Goal: Transaction & Acquisition: Download file/media

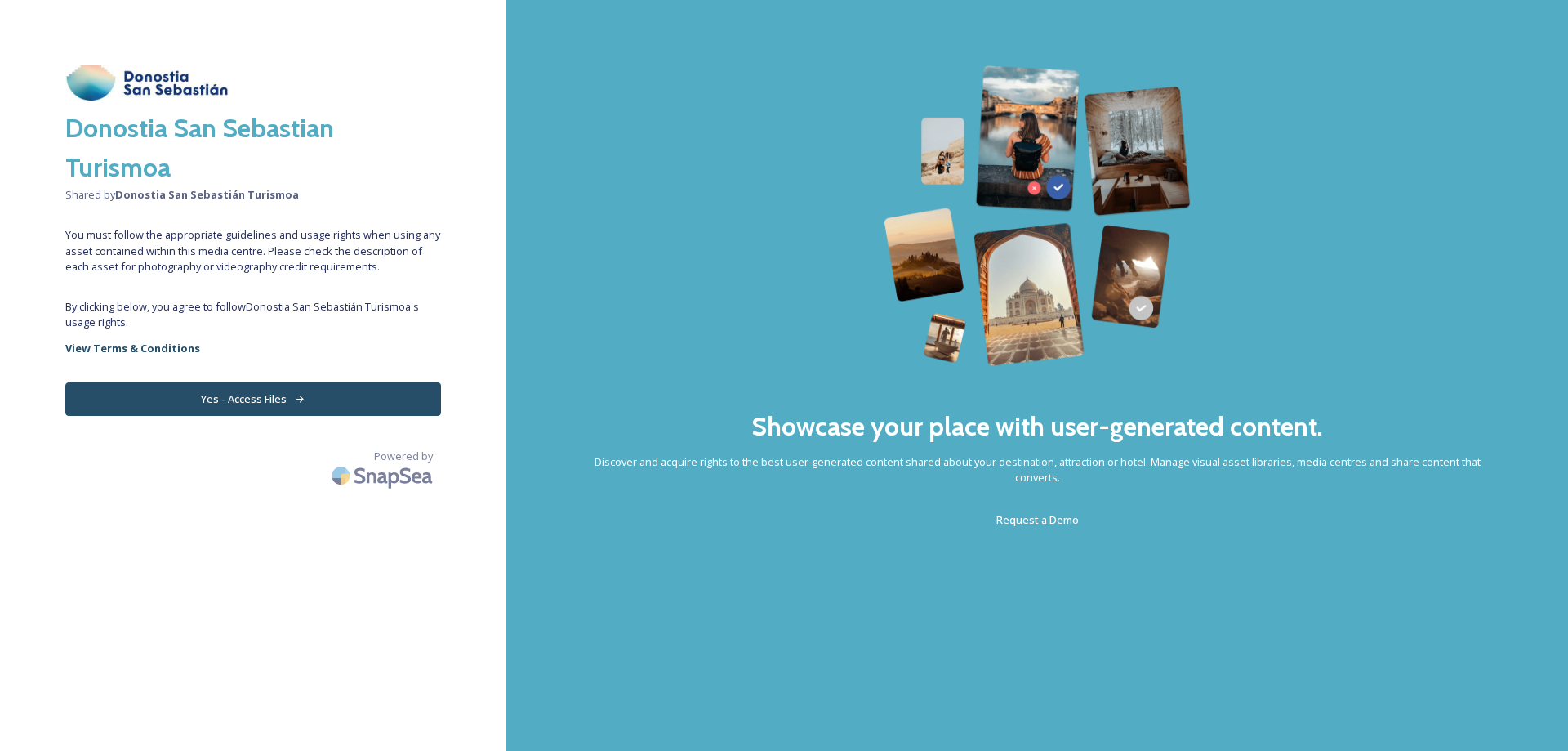
click at [316, 400] on button "Yes - Access Files" at bounding box center [253, 399] width 376 height 33
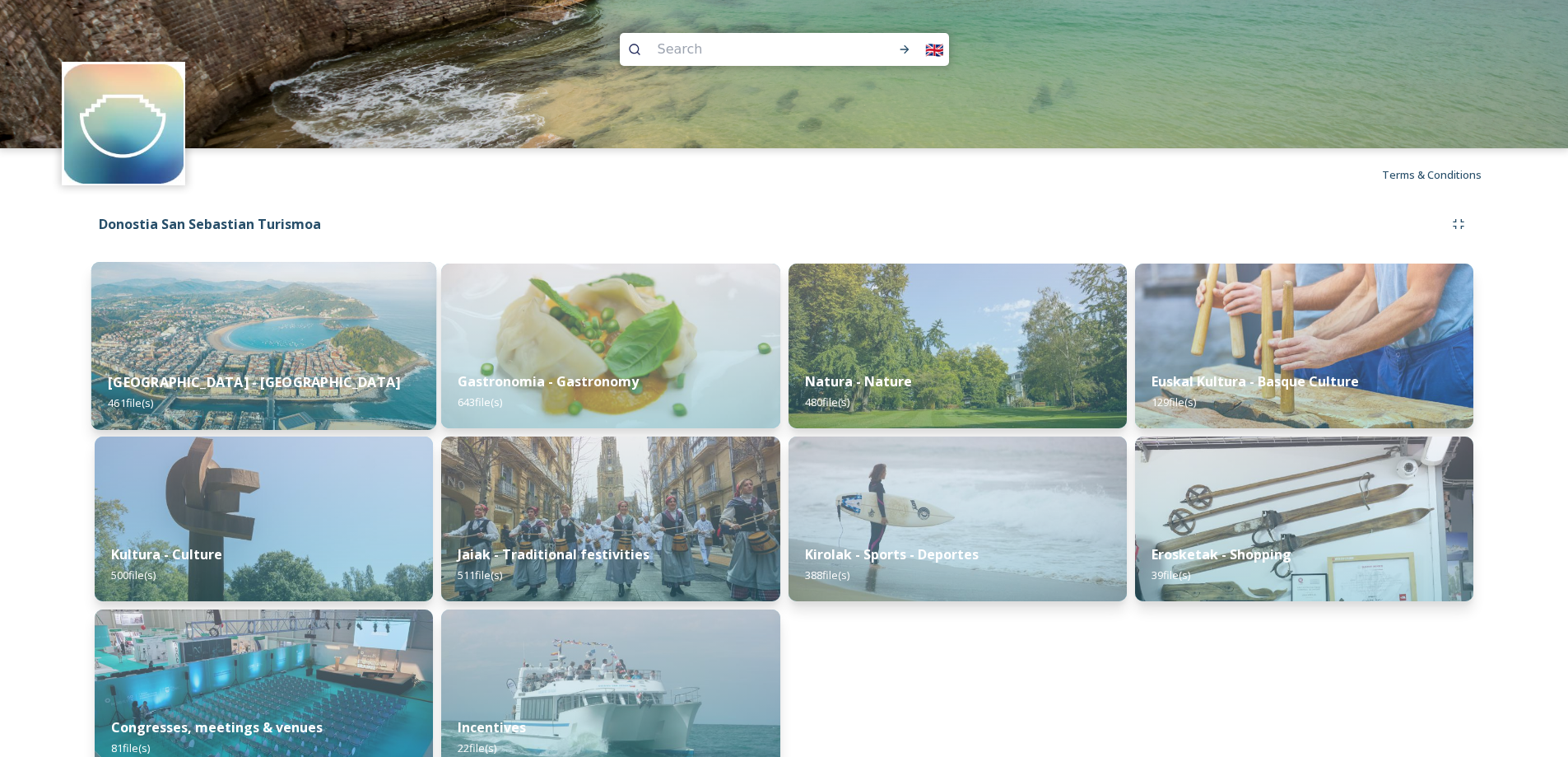
click at [367, 378] on div "[GEOGRAPHIC_DATA] - San Sebastian 461 file(s)" at bounding box center [263, 392] width 344 height 75
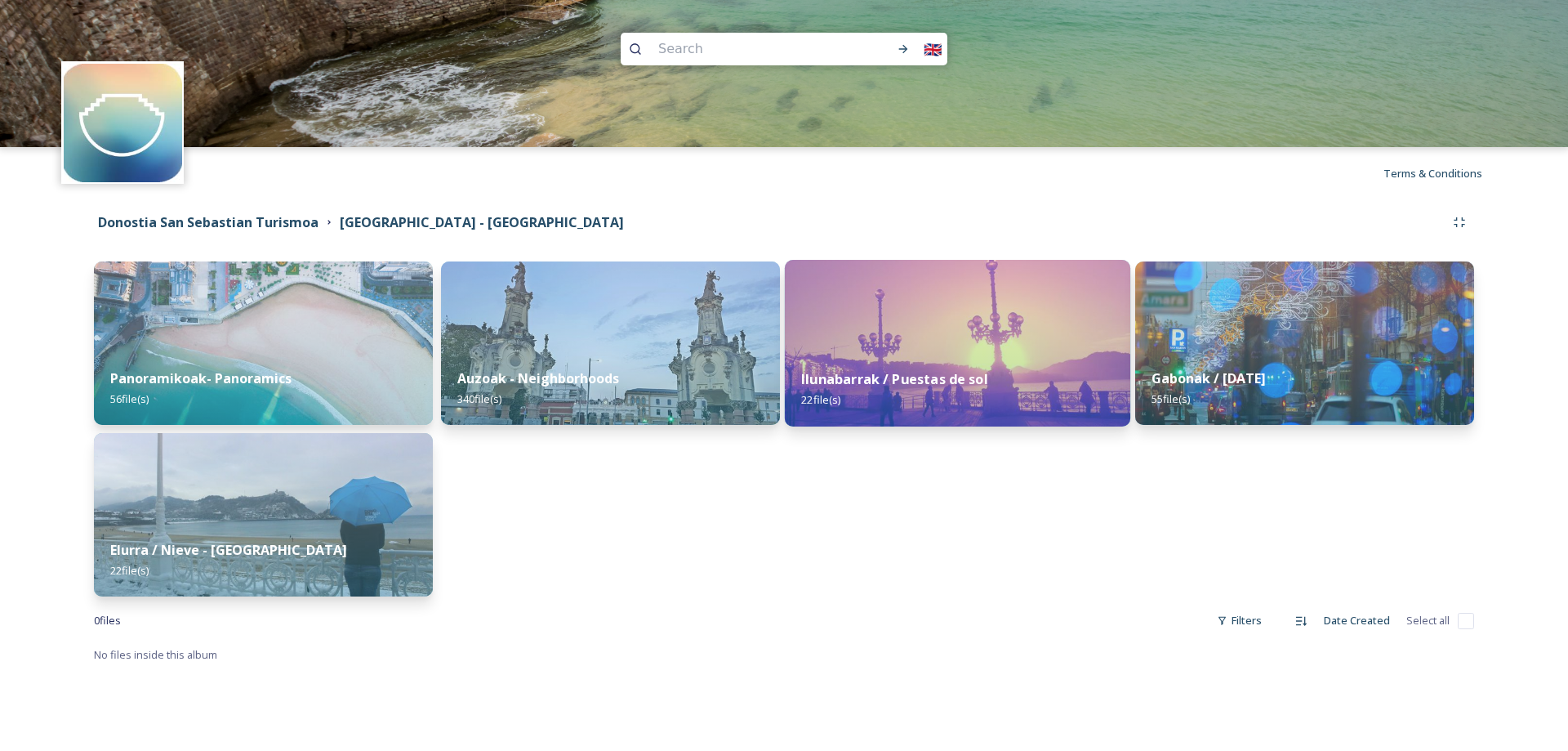
click at [1012, 314] on img at bounding box center [957, 343] width 345 height 167
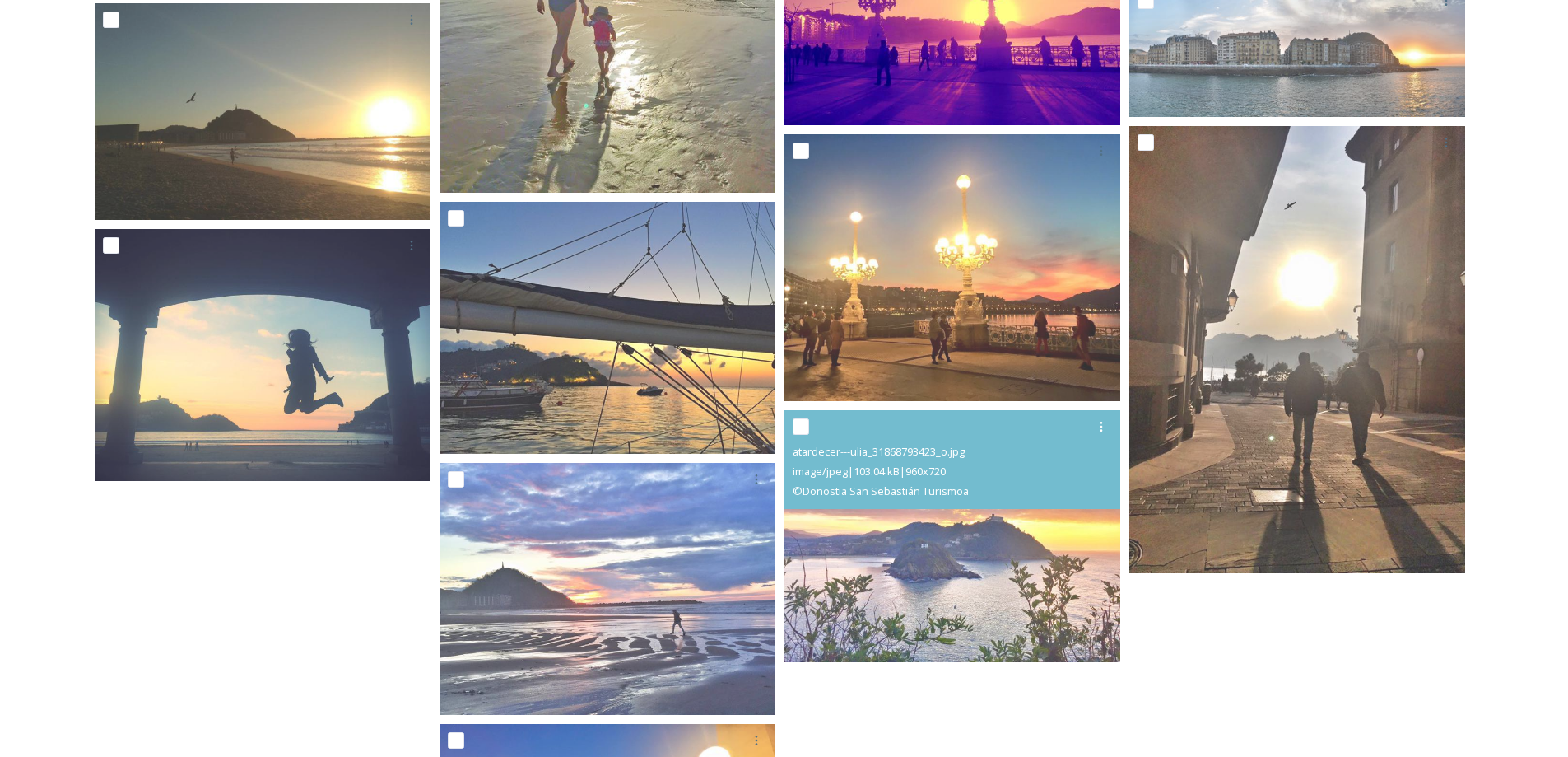
scroll to position [1325, 0]
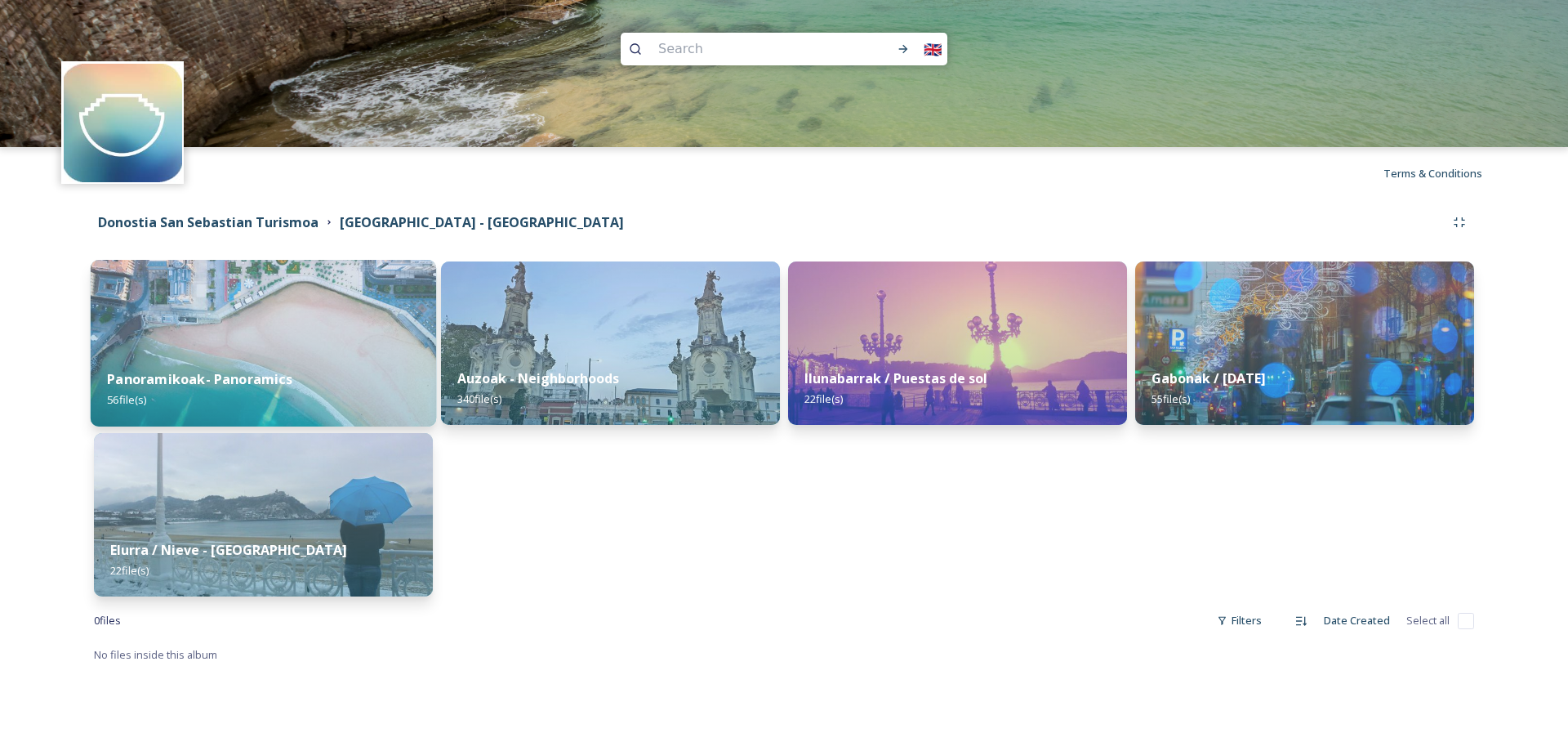
click at [246, 401] on div "Panoramikoak- Panoramics 56 file(s)" at bounding box center [263, 389] width 345 height 74
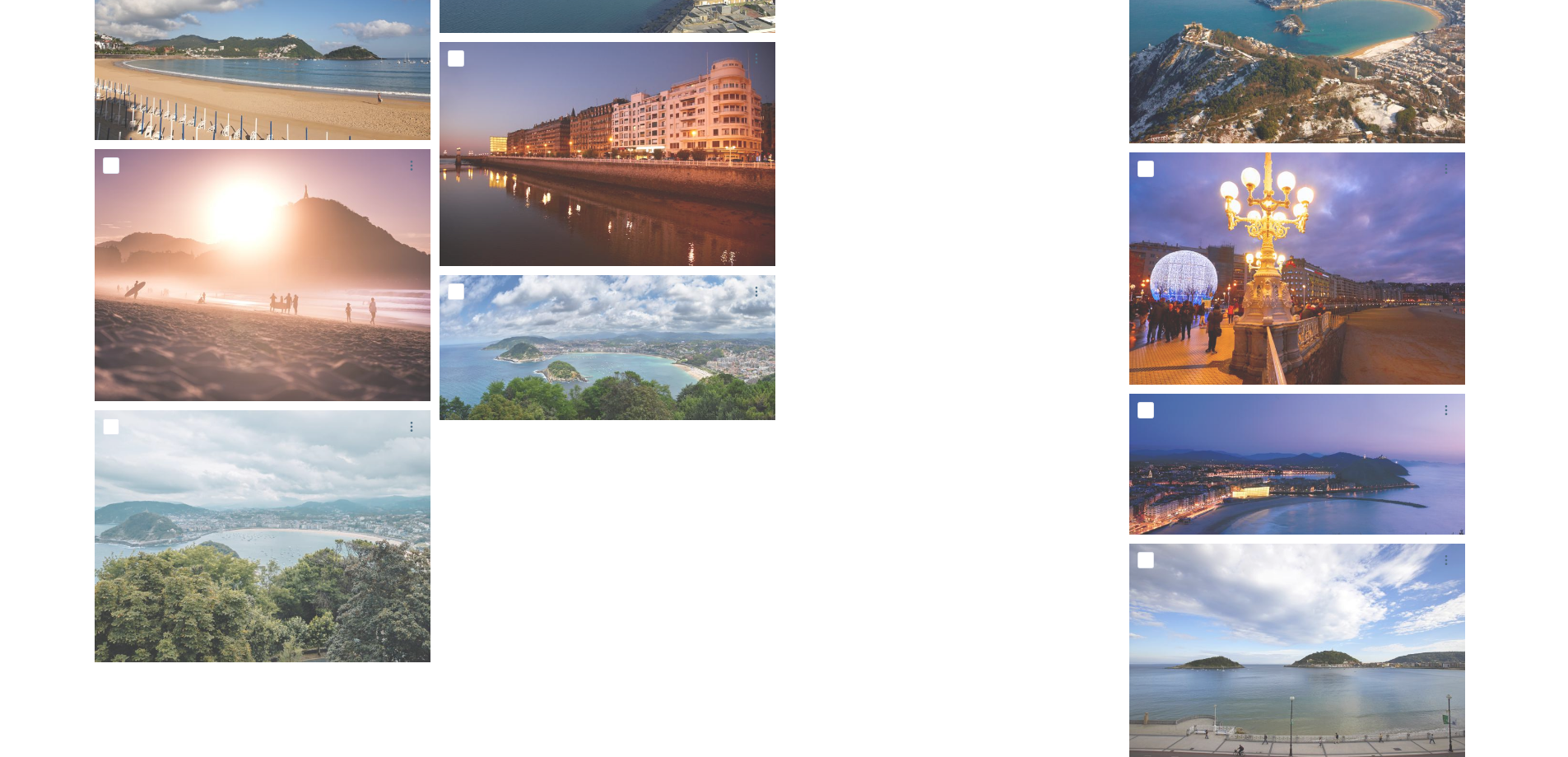
scroll to position [3206, 0]
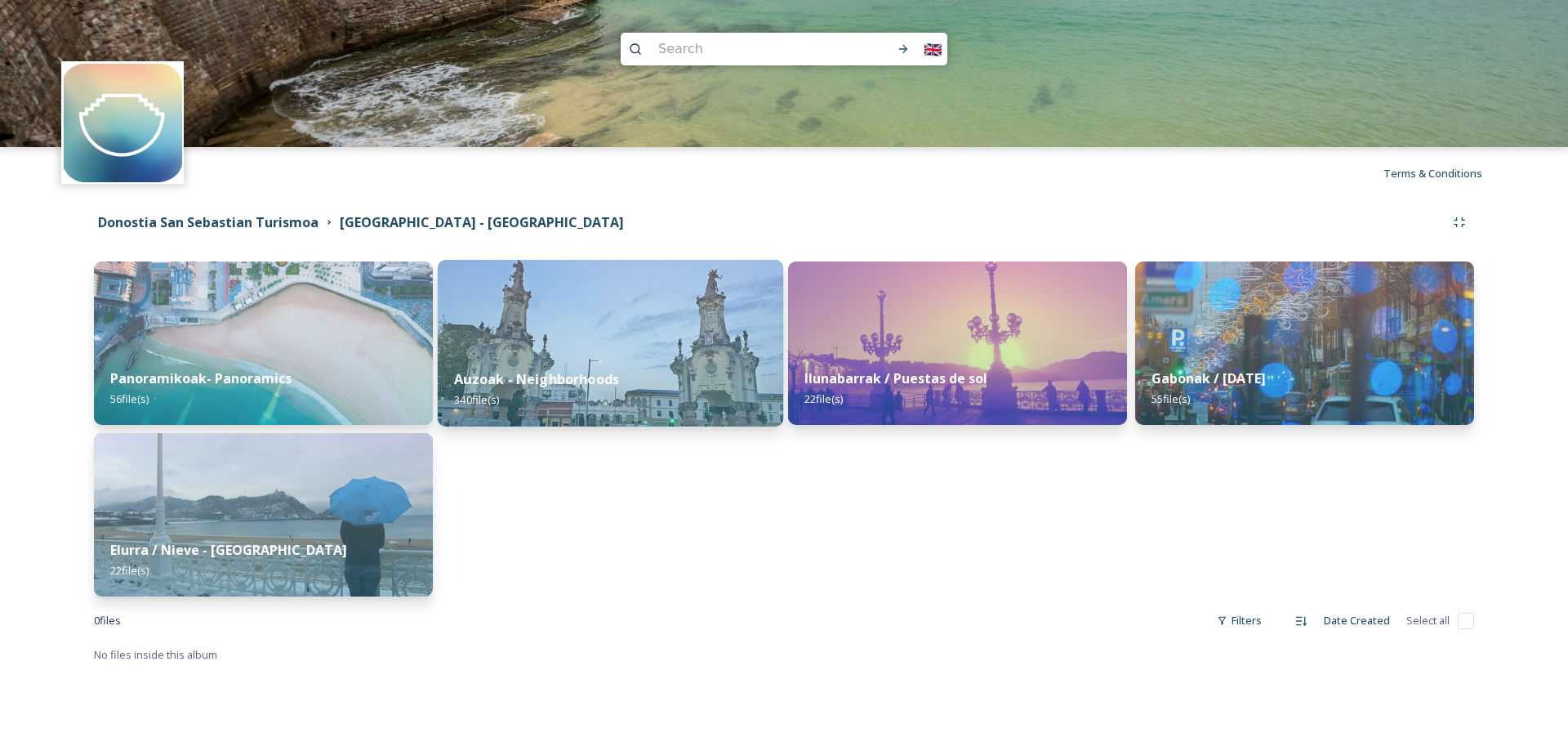
click at [531, 338] on img at bounding box center [610, 343] width 345 height 167
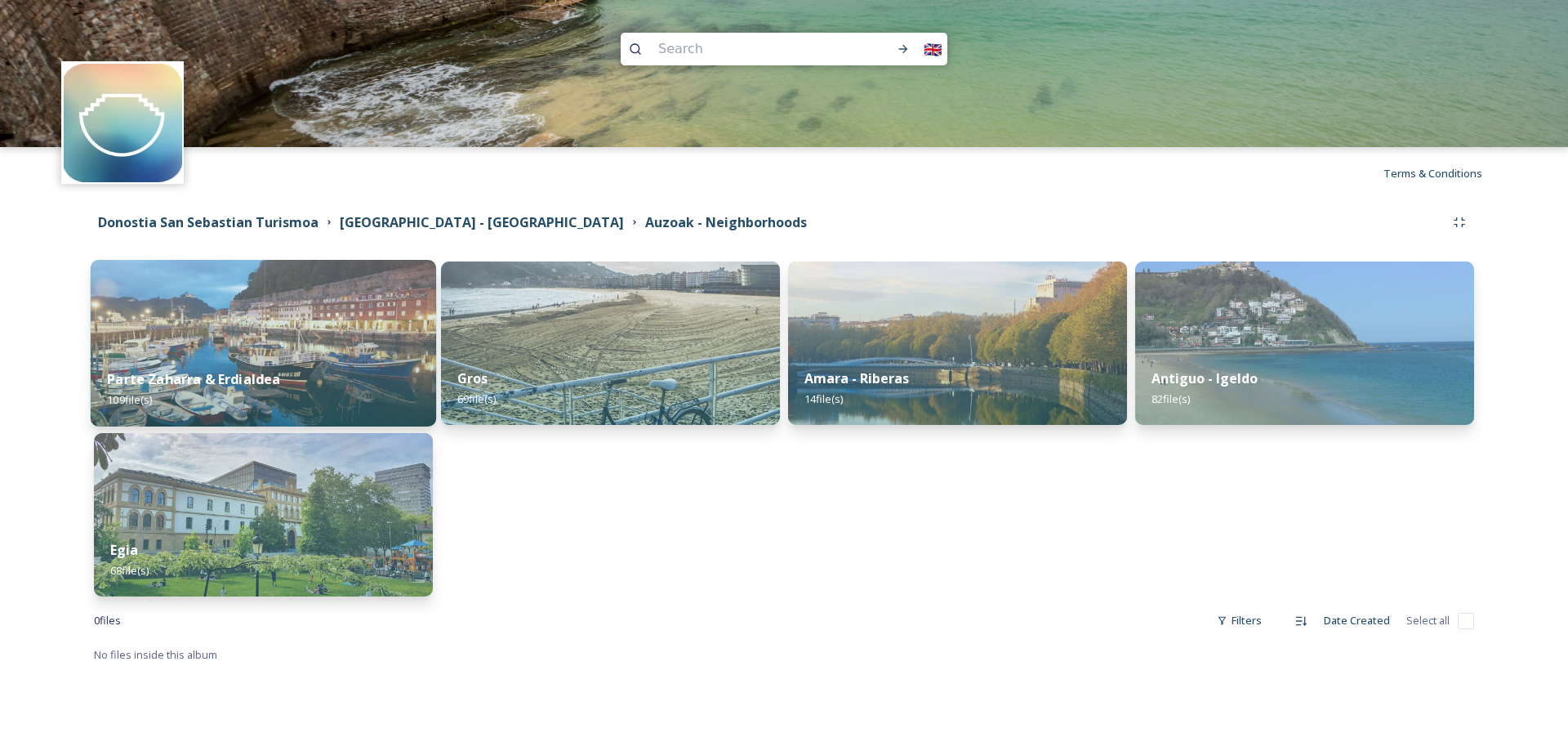
click at [301, 349] on img at bounding box center [263, 343] width 345 height 167
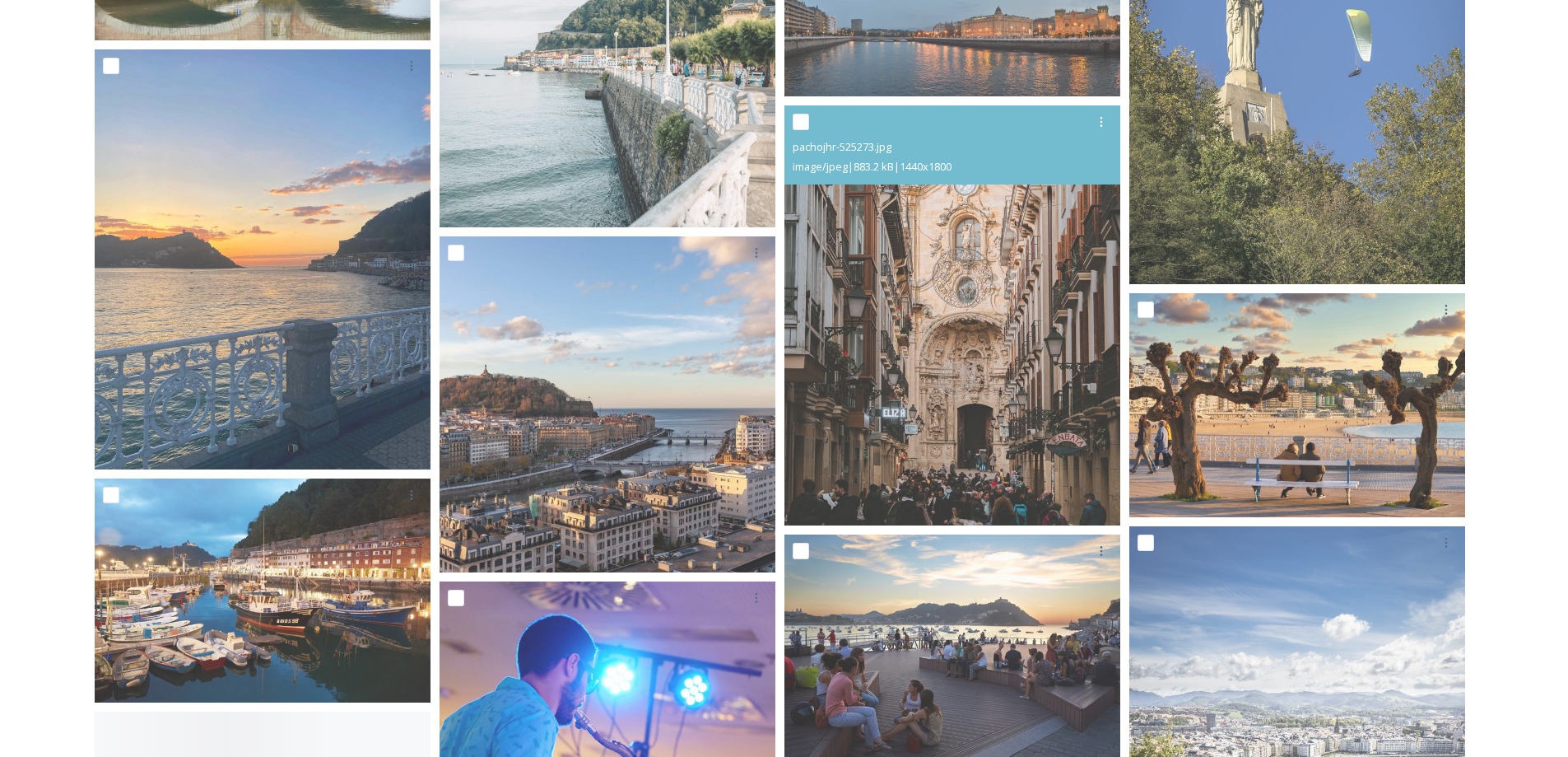
scroll to position [3293, 0]
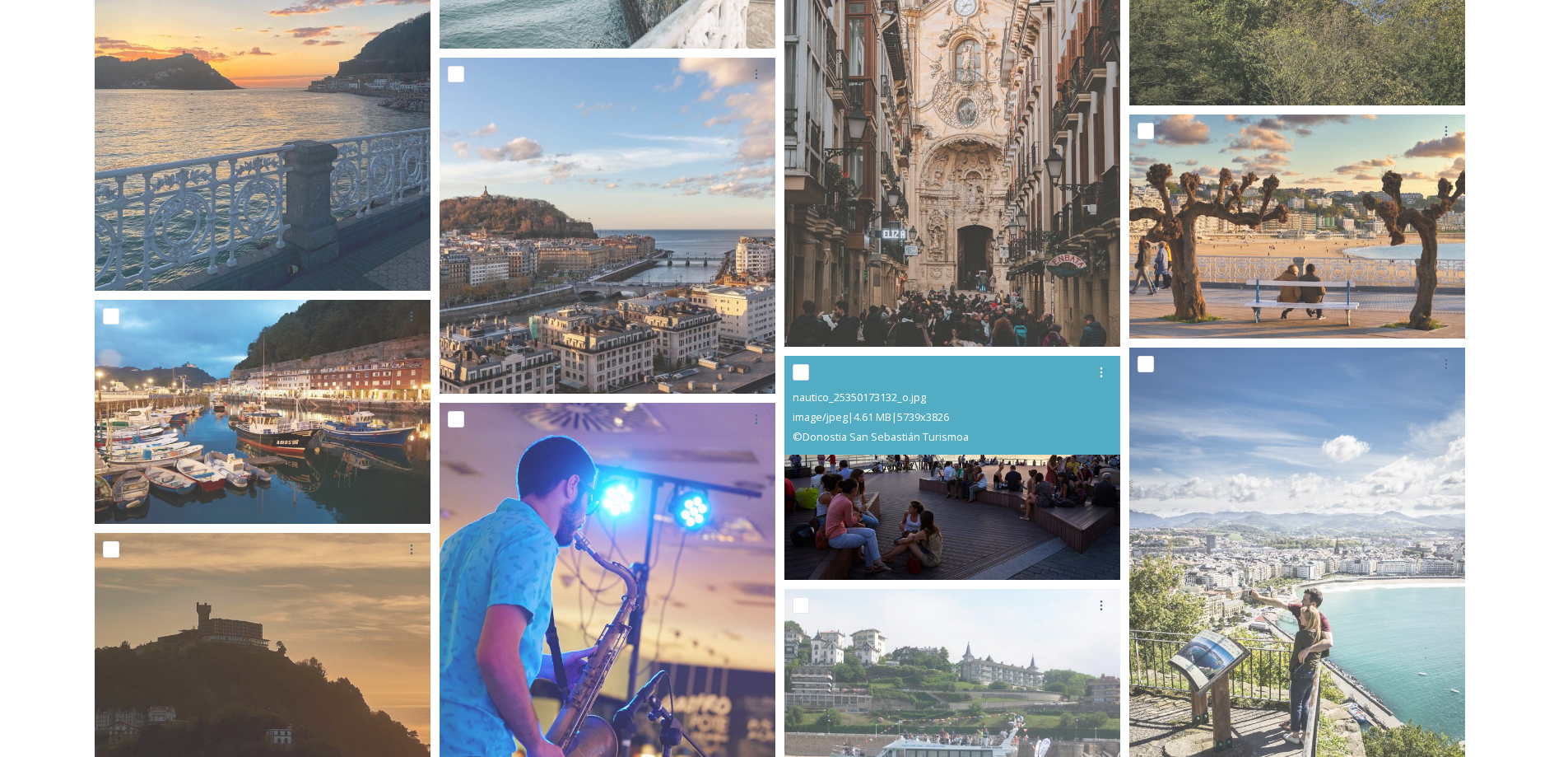
click at [1082, 475] on img at bounding box center [951, 468] width 336 height 224
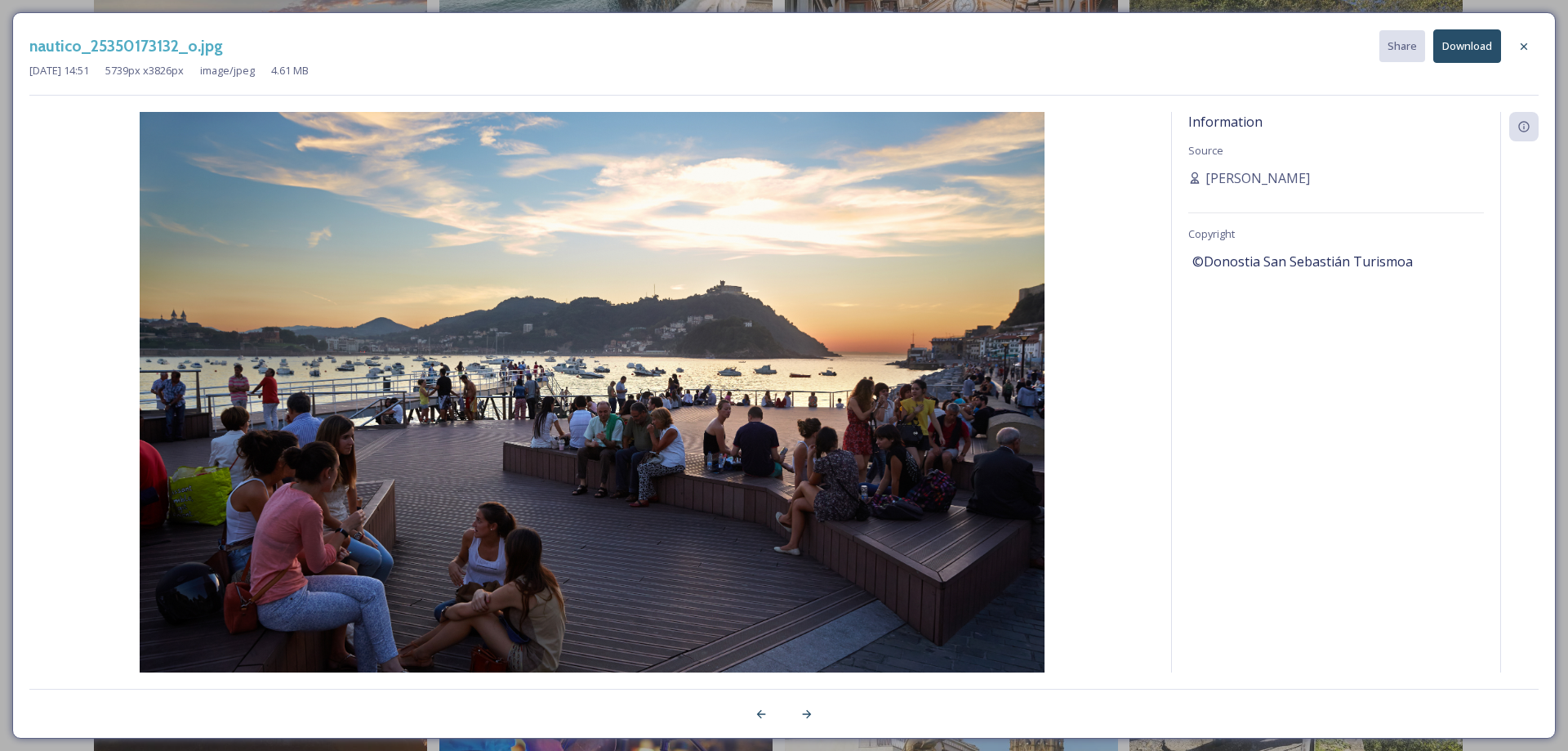
click at [1450, 49] on button "Download" at bounding box center [1467, 46] width 68 height 33
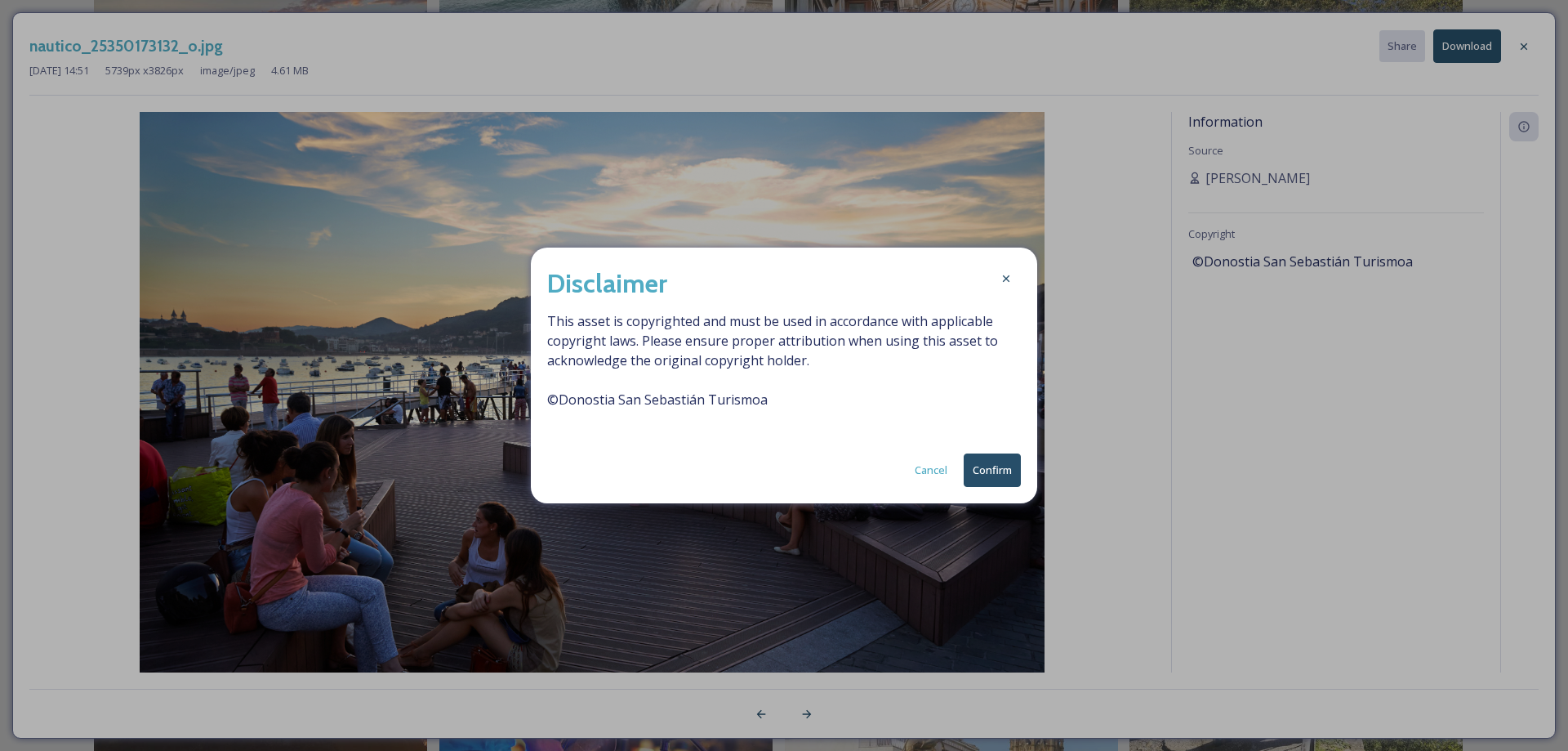
click at [978, 469] on button "Confirm" at bounding box center [991, 470] width 57 height 33
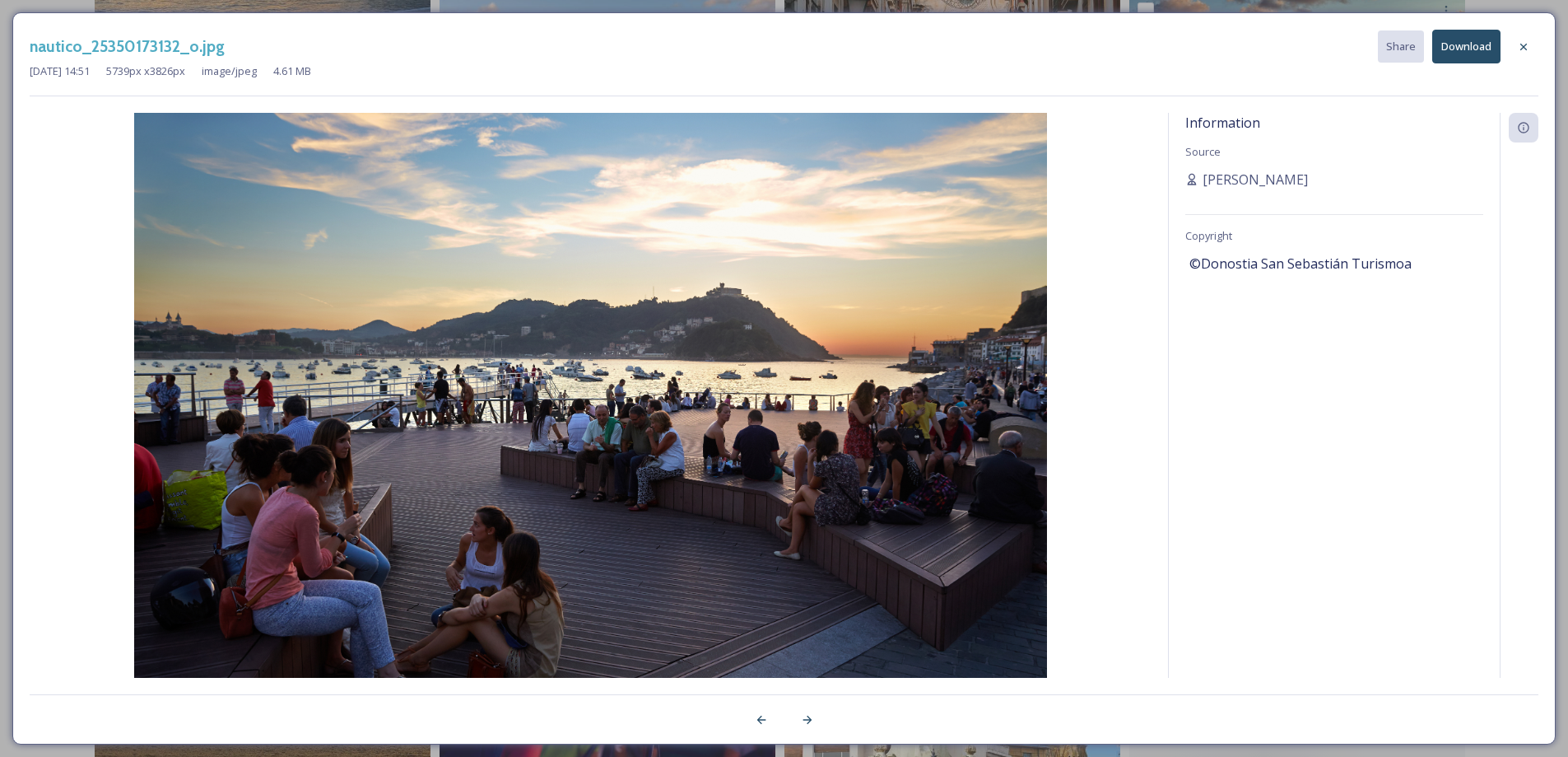
scroll to position [3623, 0]
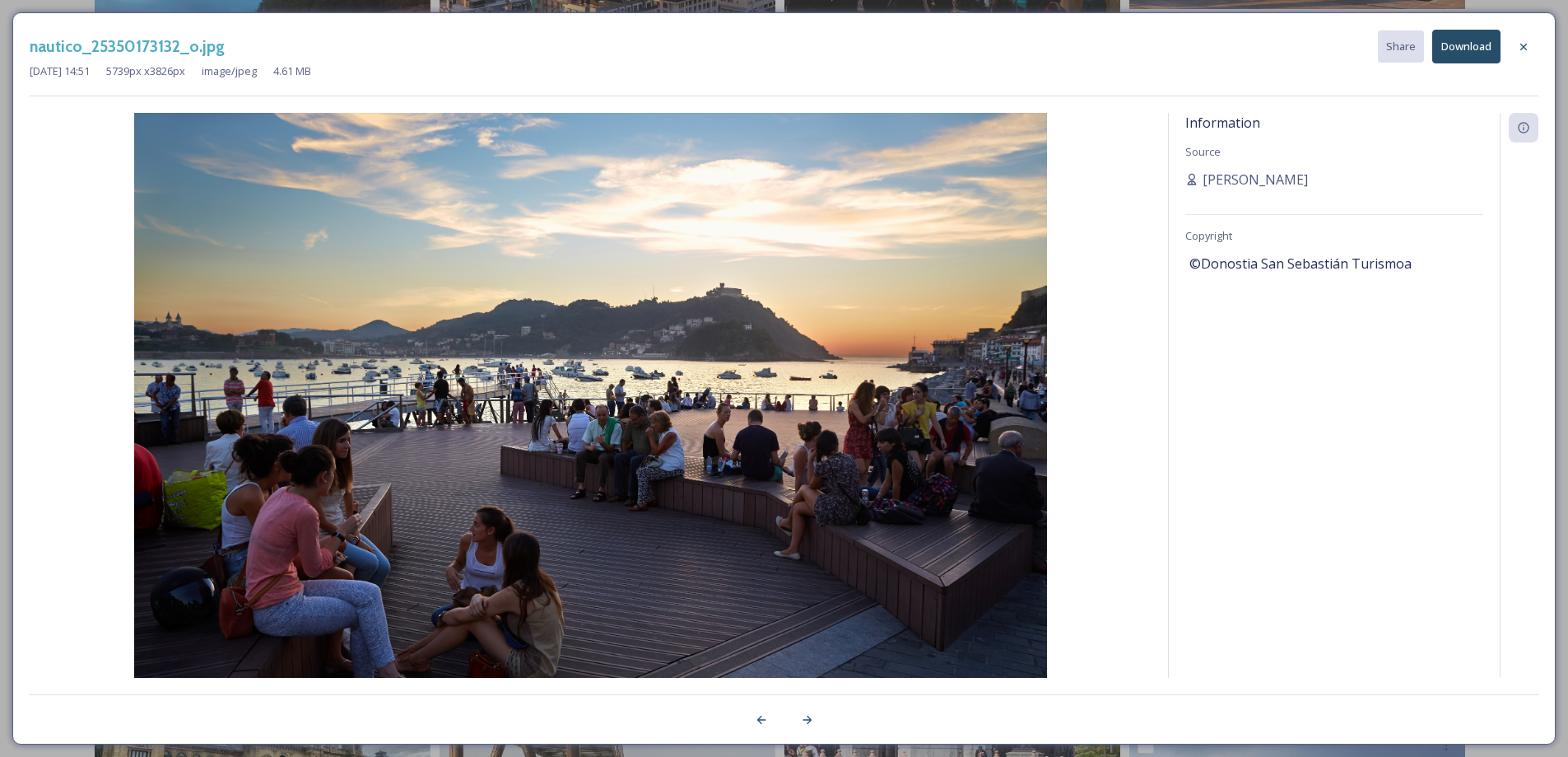
click at [1487, 48] on button "Download" at bounding box center [1467, 47] width 69 height 33
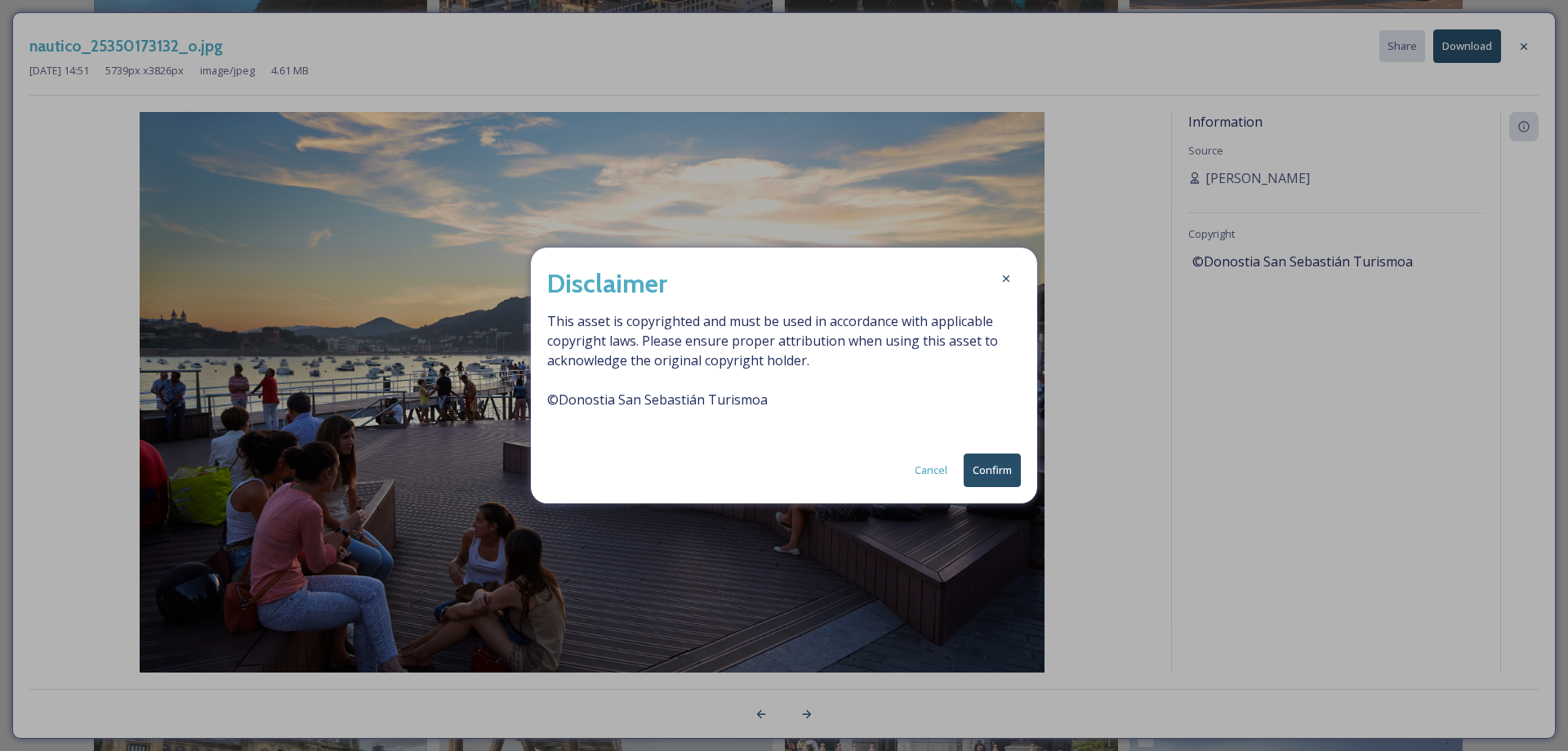
click at [1001, 469] on button "Confirm" at bounding box center [991, 470] width 57 height 33
